Goal: Task Accomplishment & Management: Use online tool/utility

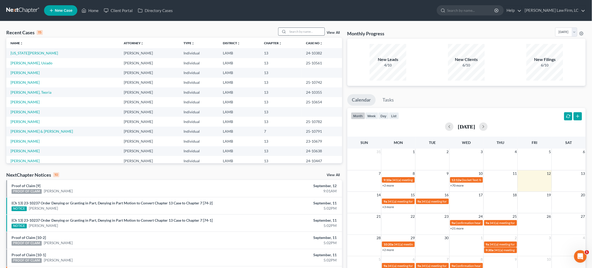
scroll to position [7, 0]
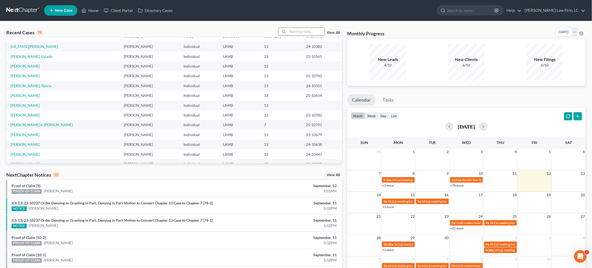
click at [296, 32] on input "search" at bounding box center [306, 32] width 37 height 8
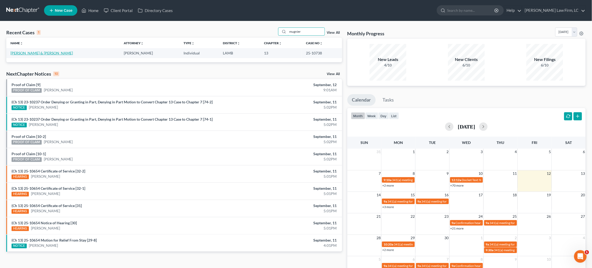
type input "mugnier"
click at [30, 53] on link "[PERSON_NAME] & [PERSON_NAME]" at bounding box center [41, 53] width 62 height 4
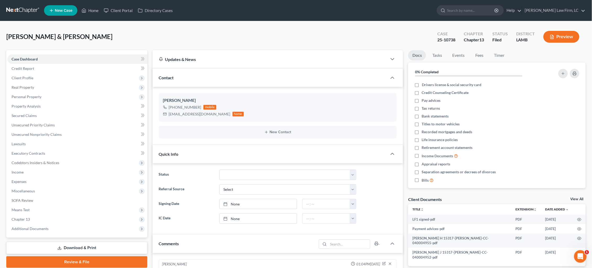
click at [13, 10] on link at bounding box center [23, 10] width 34 height 9
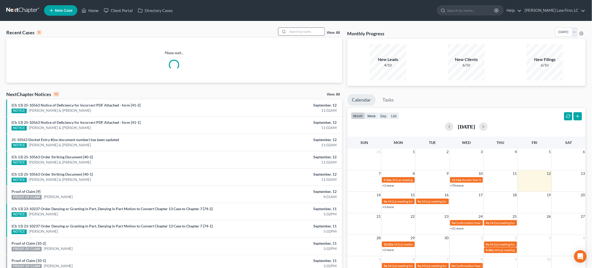
click at [297, 34] on input "search" at bounding box center [306, 32] width 37 height 8
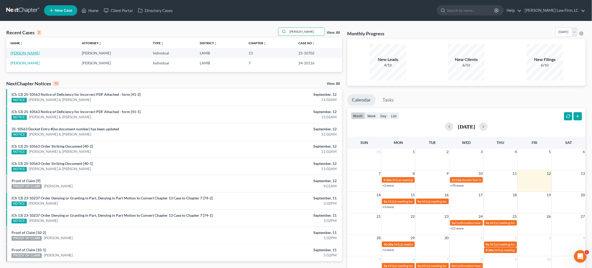
type input "dillon"
click at [23, 54] on link "Dillon, Joshua" at bounding box center [24, 53] width 29 height 4
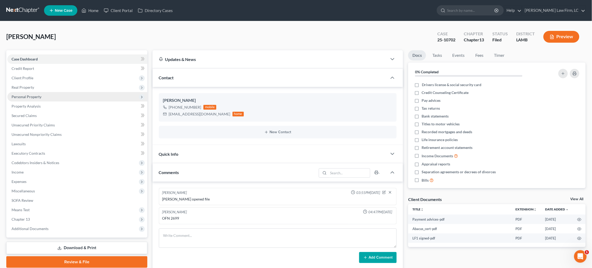
click at [32, 97] on span "Personal Property" at bounding box center [27, 97] width 30 height 4
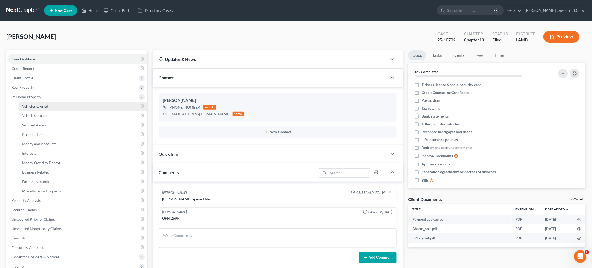
click at [44, 105] on span "Vehicles Owned" at bounding box center [35, 106] width 26 height 4
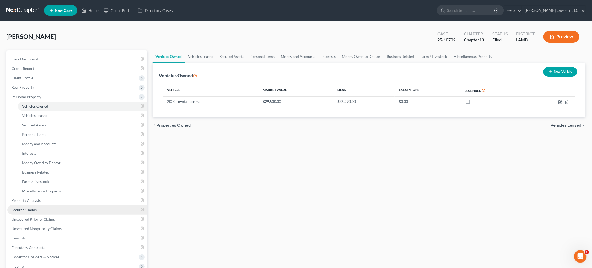
click at [58, 205] on link "Secured Claims" at bounding box center [77, 209] width 140 height 9
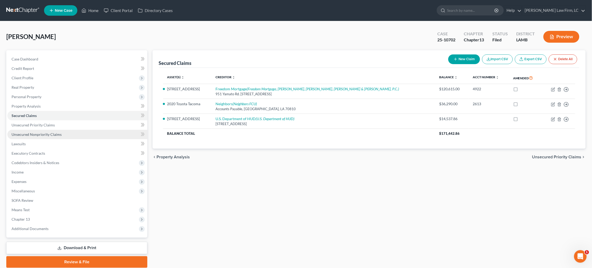
click at [45, 130] on link "Unsecured Nonpriority Claims" at bounding box center [77, 134] width 140 height 9
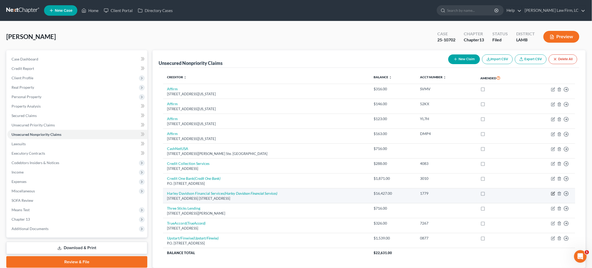
click at [552, 192] on icon "button" at bounding box center [553, 194] width 4 height 4
select select "31"
select select "4"
select select "0"
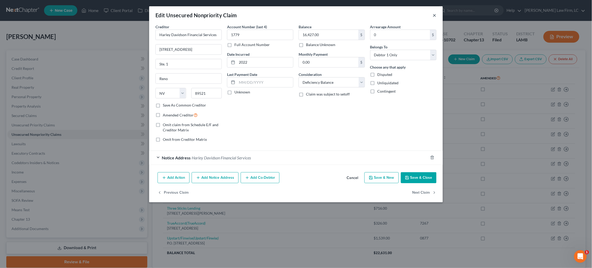
click at [434, 15] on button "×" at bounding box center [434, 15] width 4 height 6
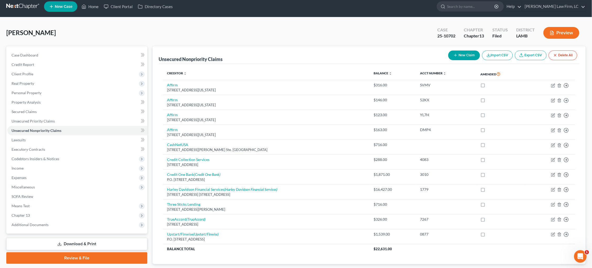
scroll to position [4, 0]
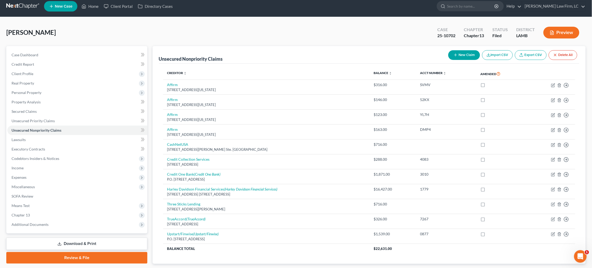
click at [267, 0] on ul "New Case Home Client Portal Directory Cases - No Result - See all results Or Pr…" at bounding box center [314, 6] width 541 height 14
click at [32, 6] on link at bounding box center [23, 6] width 34 height 9
